Goal: Task Accomplishment & Management: Manage account settings

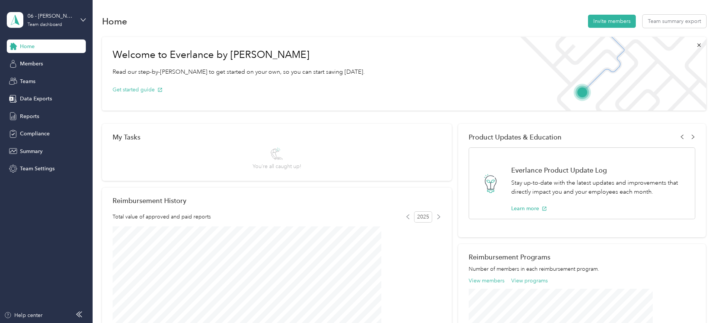
click at [287, 166] on span "You’re all caught up!" at bounding box center [276, 167] width 49 height 8
click at [179, 138] on div "My Tasks" at bounding box center [276, 137] width 328 height 8
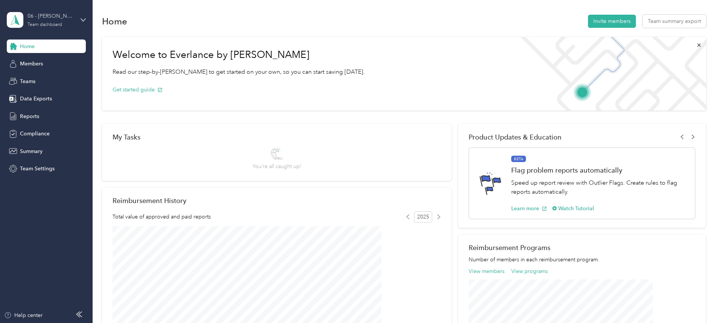
click at [45, 14] on div "06 - [PERSON_NAME] of NW Ark" at bounding box center [50, 16] width 47 height 8
click at [44, 65] on div "Team dashboard Personal dashboard Log out" at bounding box center [107, 74] width 190 height 47
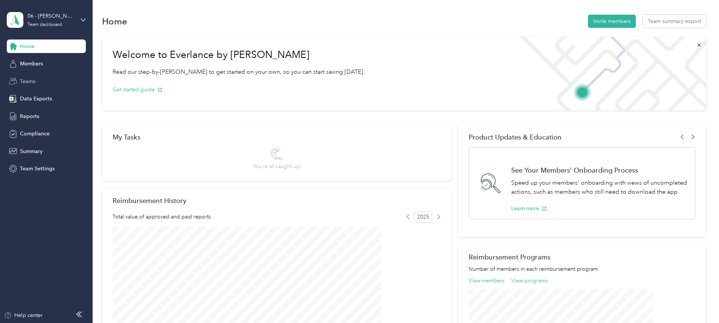
click at [29, 82] on span "Teams" at bounding box center [27, 81] width 15 height 8
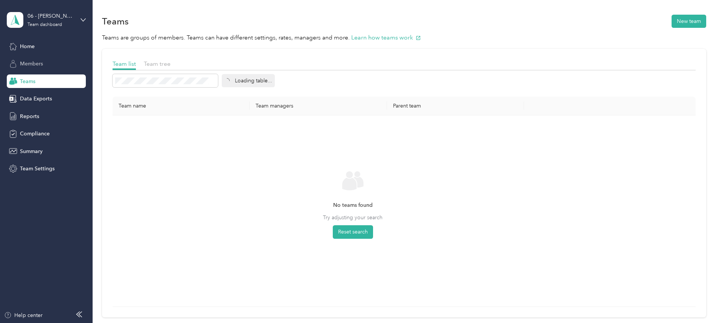
click at [32, 62] on span "Members" at bounding box center [31, 64] width 23 height 8
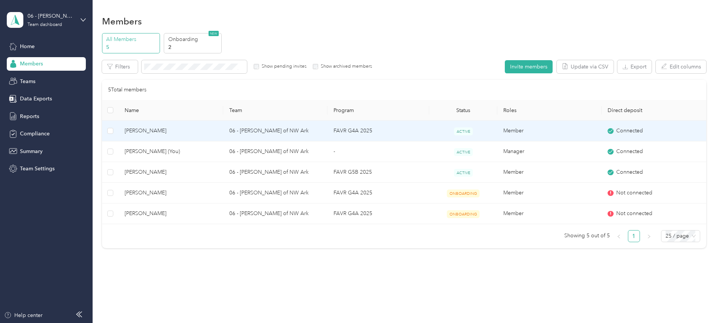
click at [201, 132] on span "[PERSON_NAME]" at bounding box center [171, 131] width 92 height 8
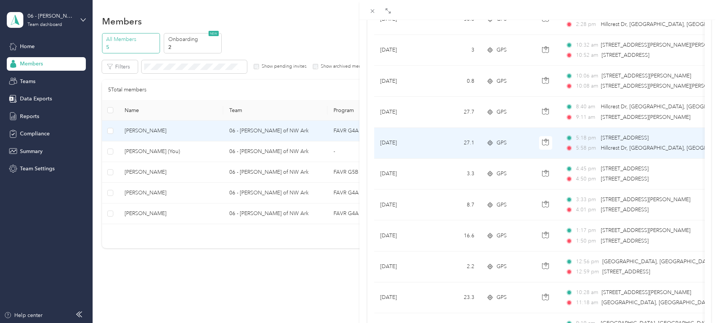
scroll to position [563, 0]
